Goal: Task Accomplishment & Management: Use online tool/utility

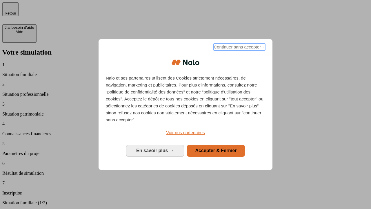
click at [239, 48] on span "Continuer sans accepter →" at bounding box center [239, 46] width 52 height 7
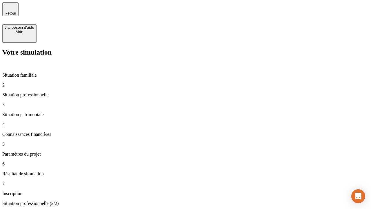
type input "30 000"
type input "0"
type input "1 000"
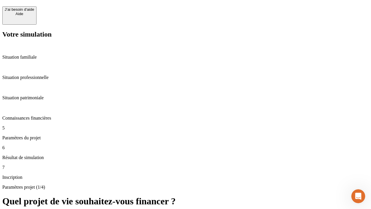
scroll to position [6, 0]
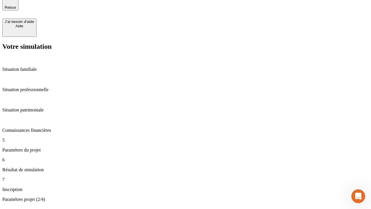
type input "40"
type input "200 000"
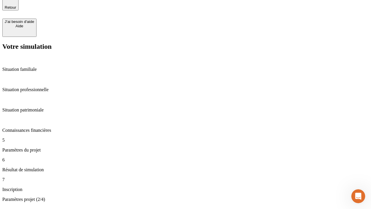
type input "640"
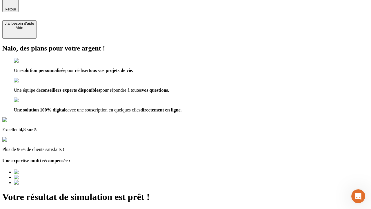
type input "[EMAIL_ADDRESS][DOMAIN_NAME]"
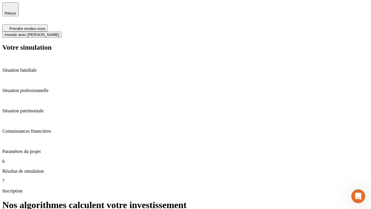
scroll to position [2, 0]
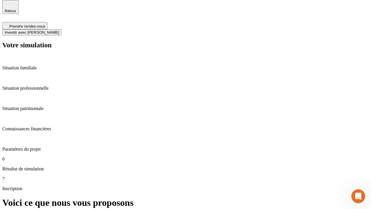
click at [59, 30] on span "Investir avec [PERSON_NAME]" at bounding box center [32, 32] width 54 height 4
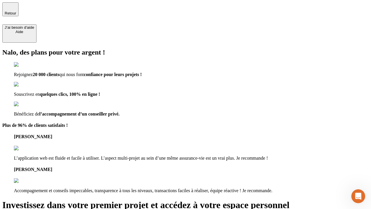
type input "[PERSON_NAME][EMAIL_ADDRESS][DOMAIN_NAME]"
